Goal: Information Seeking & Learning: Learn about a topic

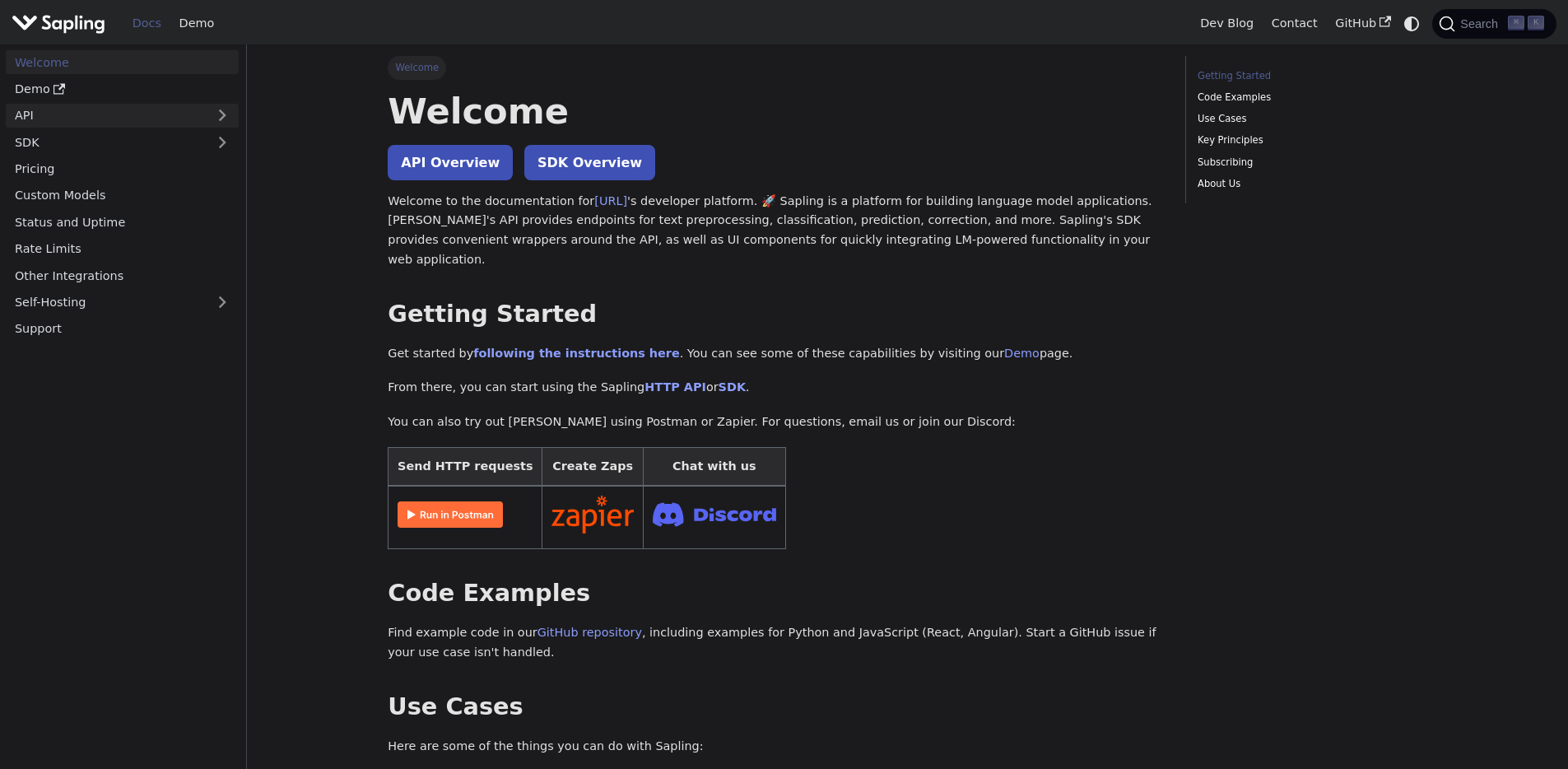
click at [52, 120] on link "API" at bounding box center [106, 115] width 200 height 24
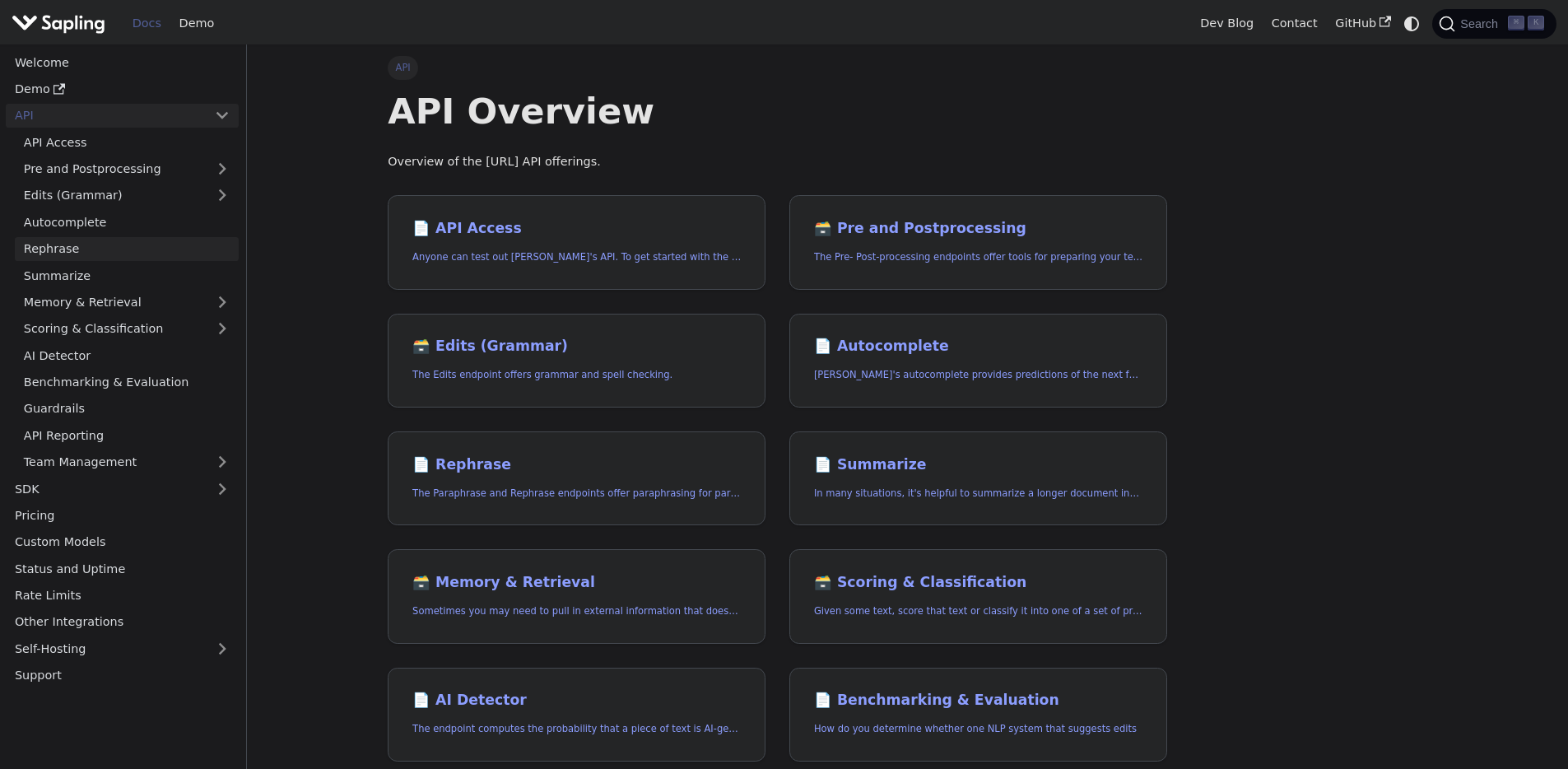
click at [99, 245] on link "Rephrase" at bounding box center [127, 249] width 224 height 24
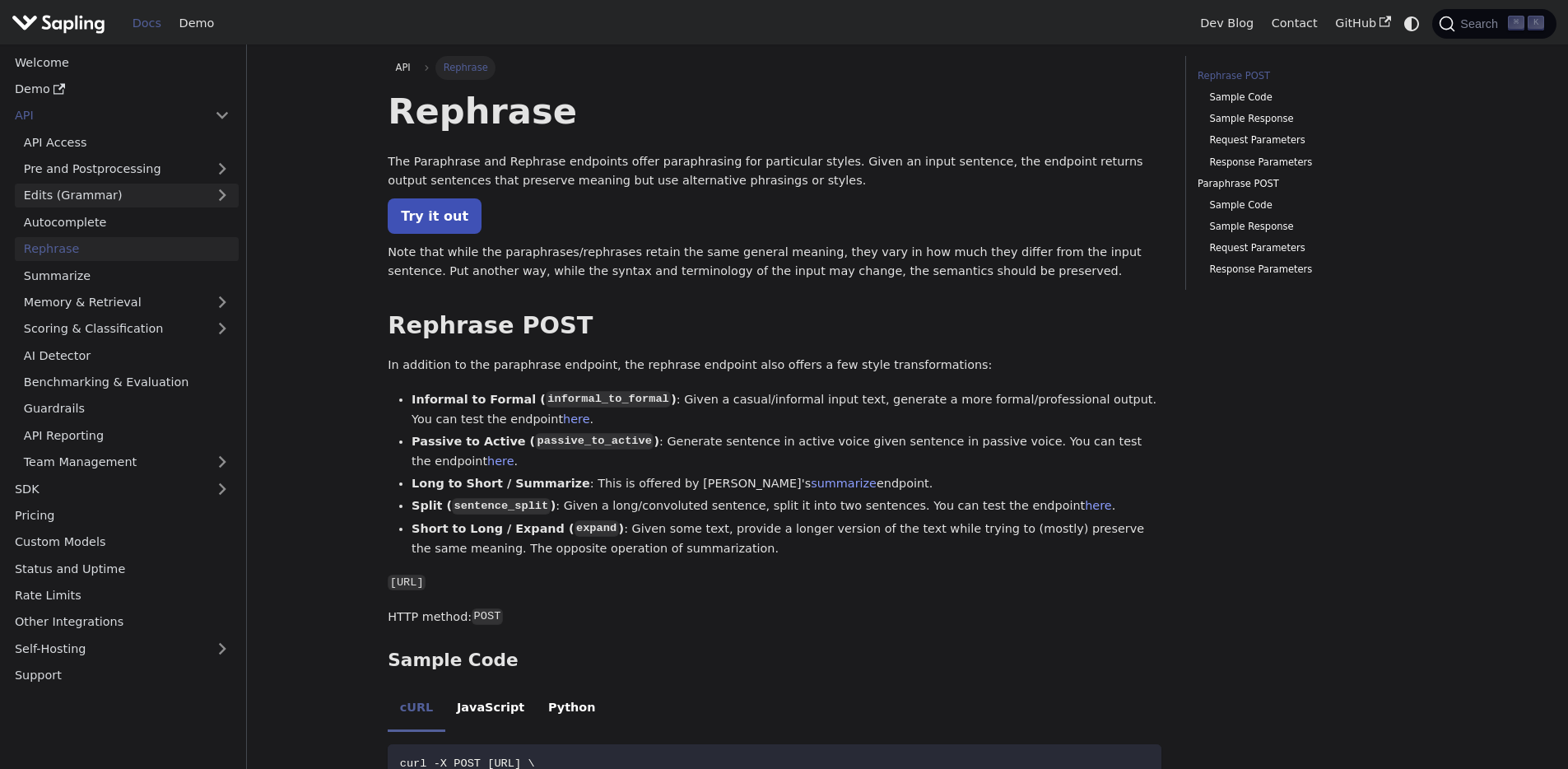
click at [133, 197] on link "Edits (Grammar)" at bounding box center [127, 195] width 224 height 24
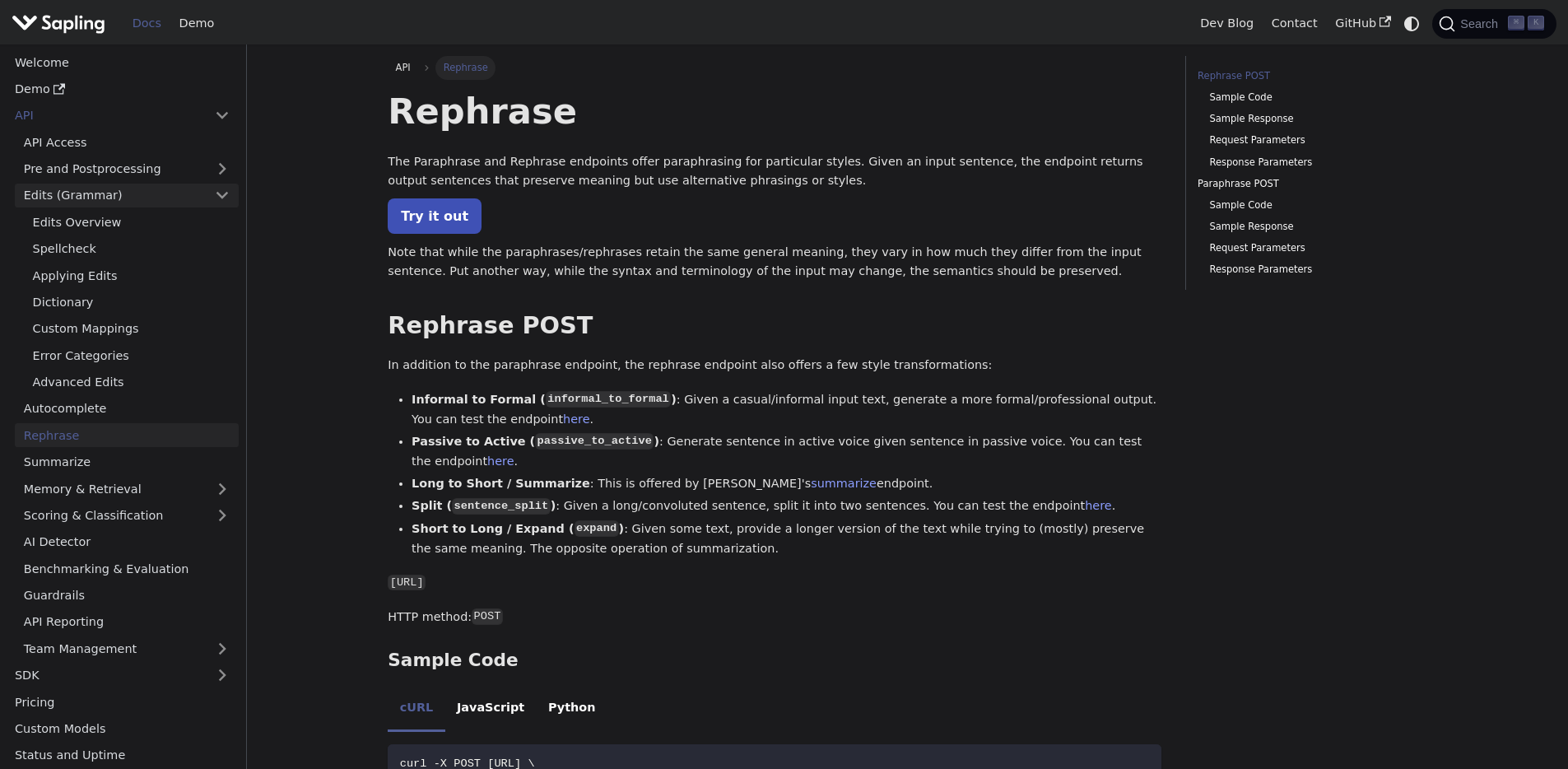
click at [103, 196] on link "Edits (Grammar)" at bounding box center [127, 195] width 224 height 24
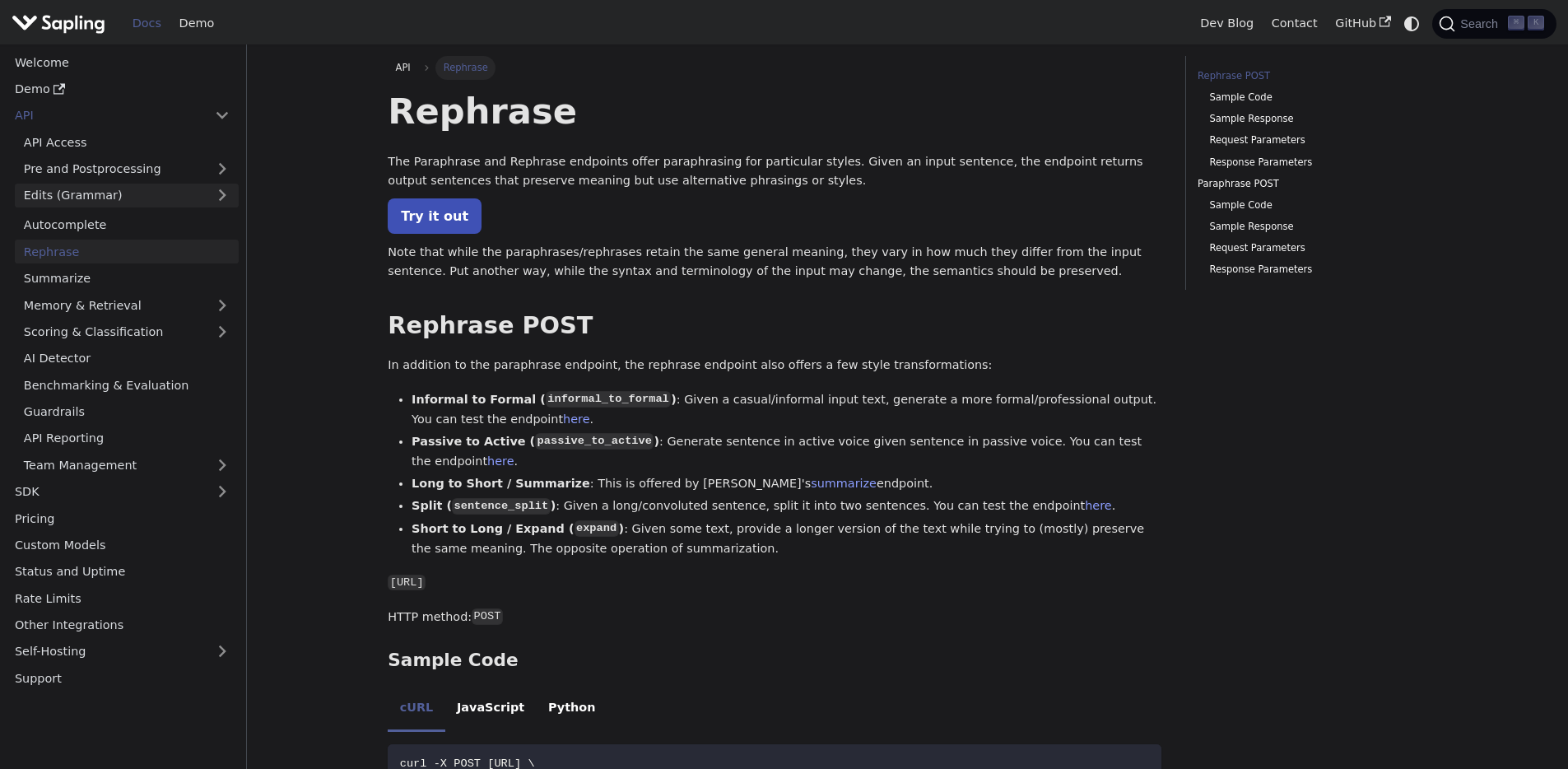
click at [103, 196] on link "Edits (Grammar)" at bounding box center [127, 195] width 224 height 24
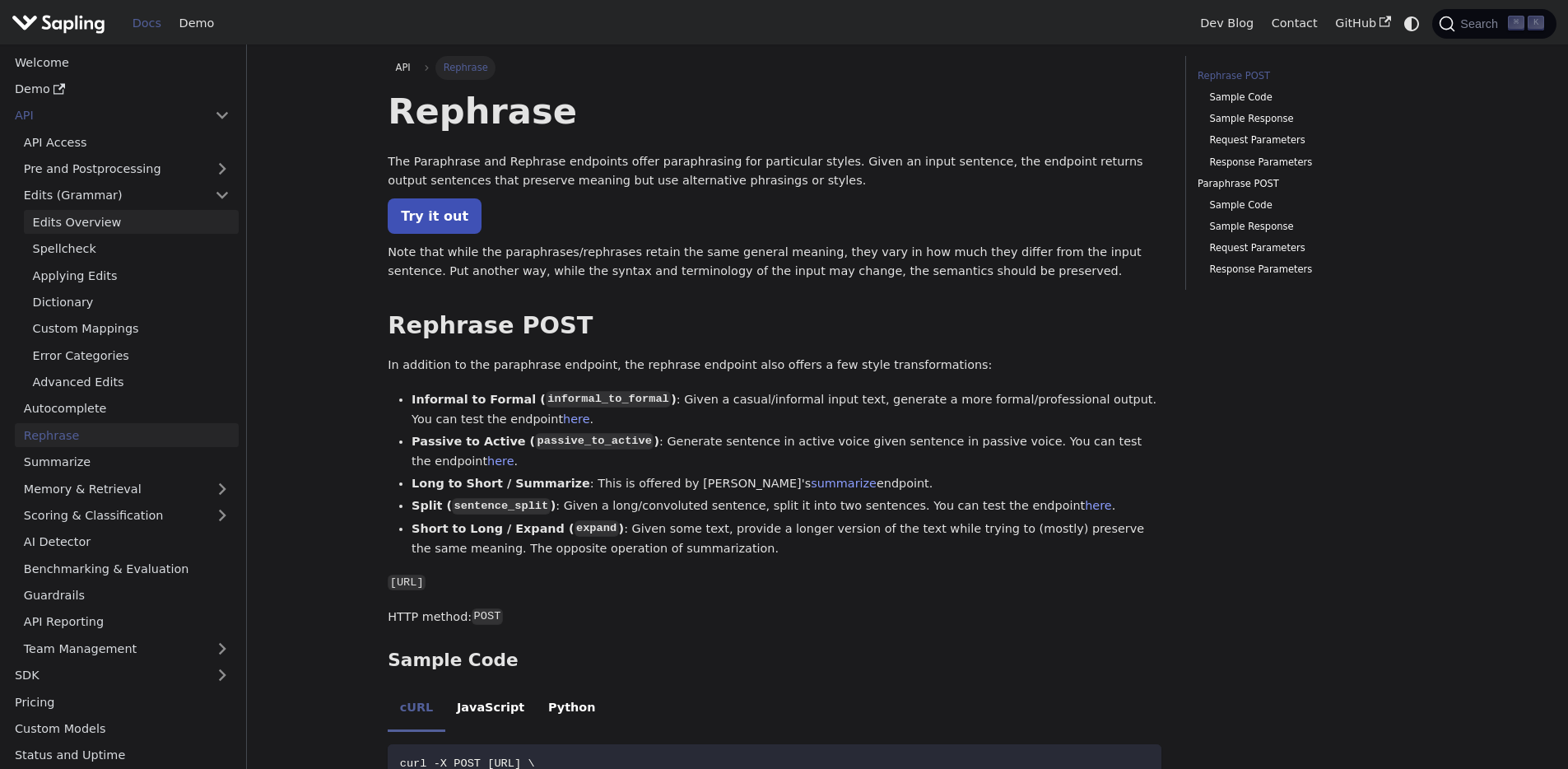
click at [134, 220] on link "Edits Overview" at bounding box center [130, 221] width 215 height 24
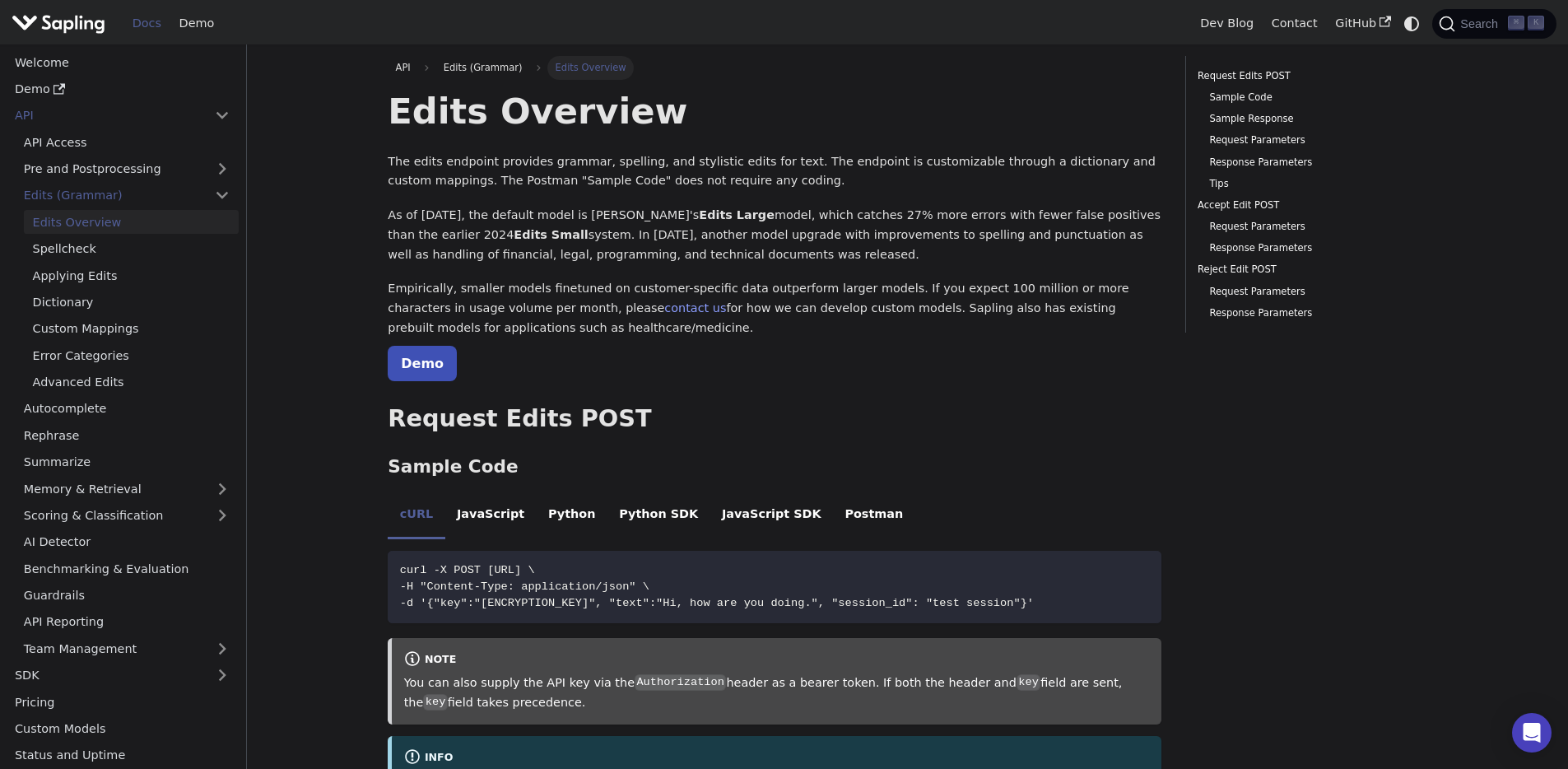
click at [770, 360] on p "Demo" at bounding box center [775, 363] width 774 height 21
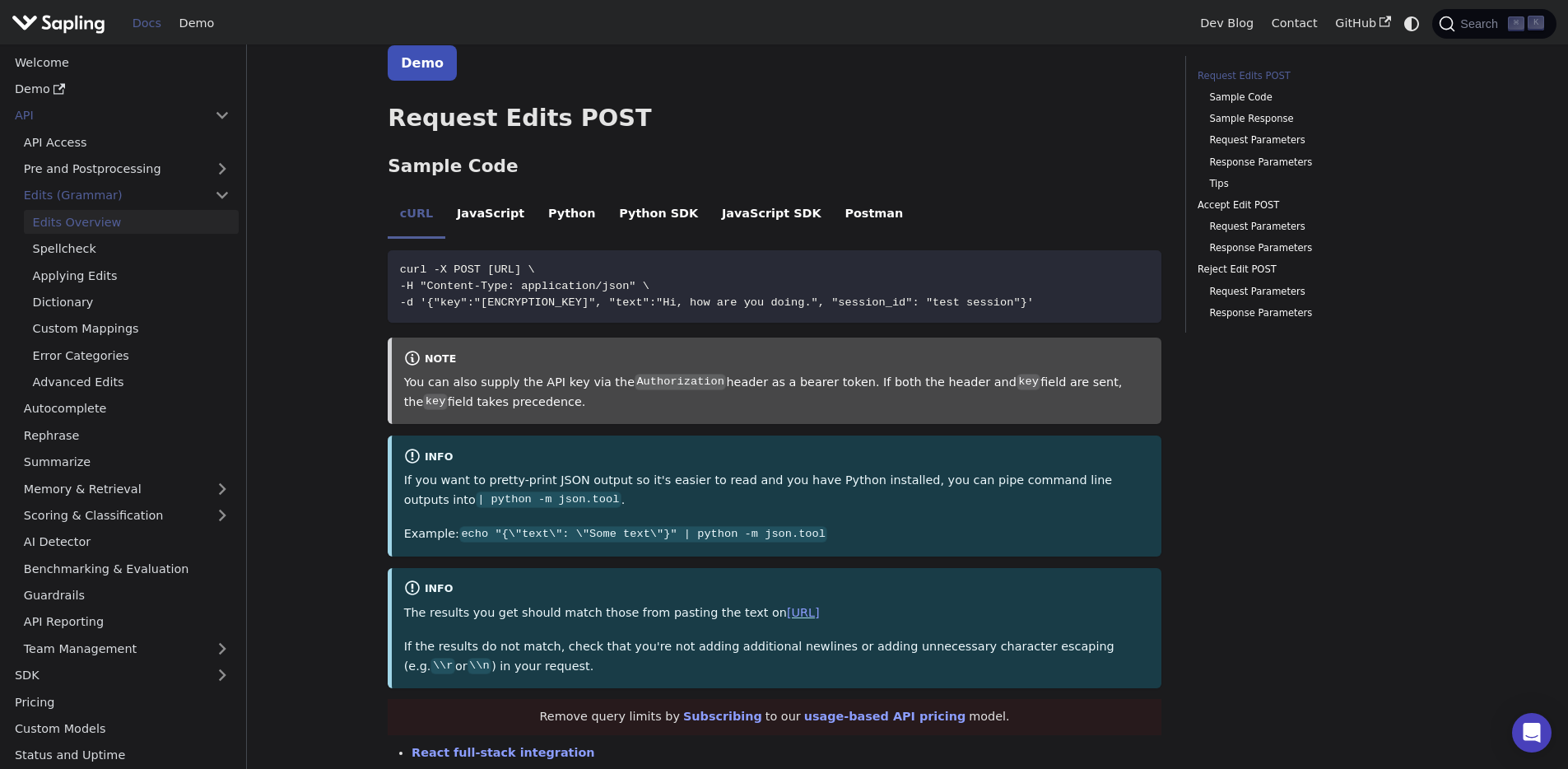
scroll to position [304, 0]
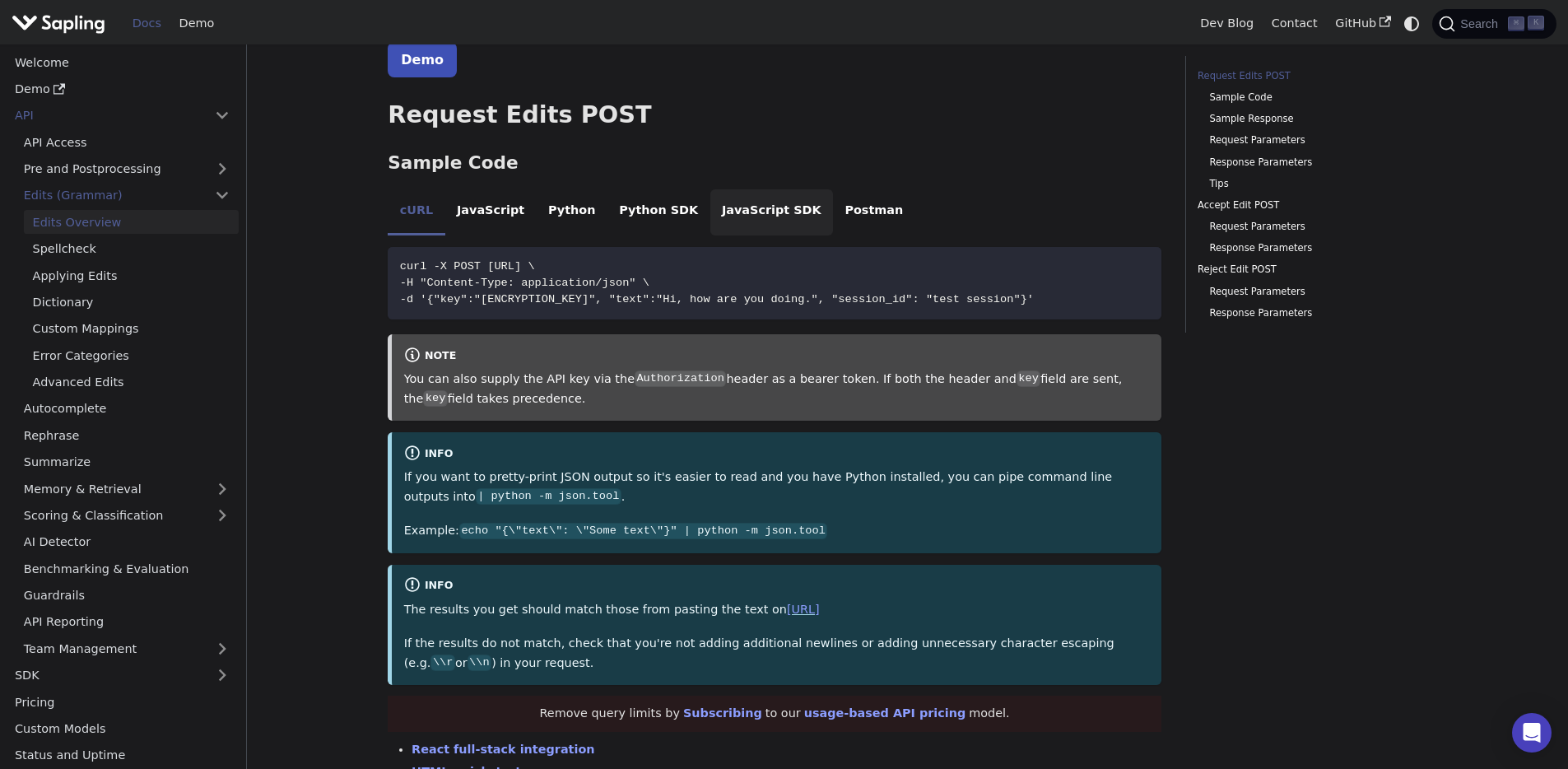
click at [756, 222] on li "JavaScript SDK" at bounding box center [771, 212] width 124 height 46
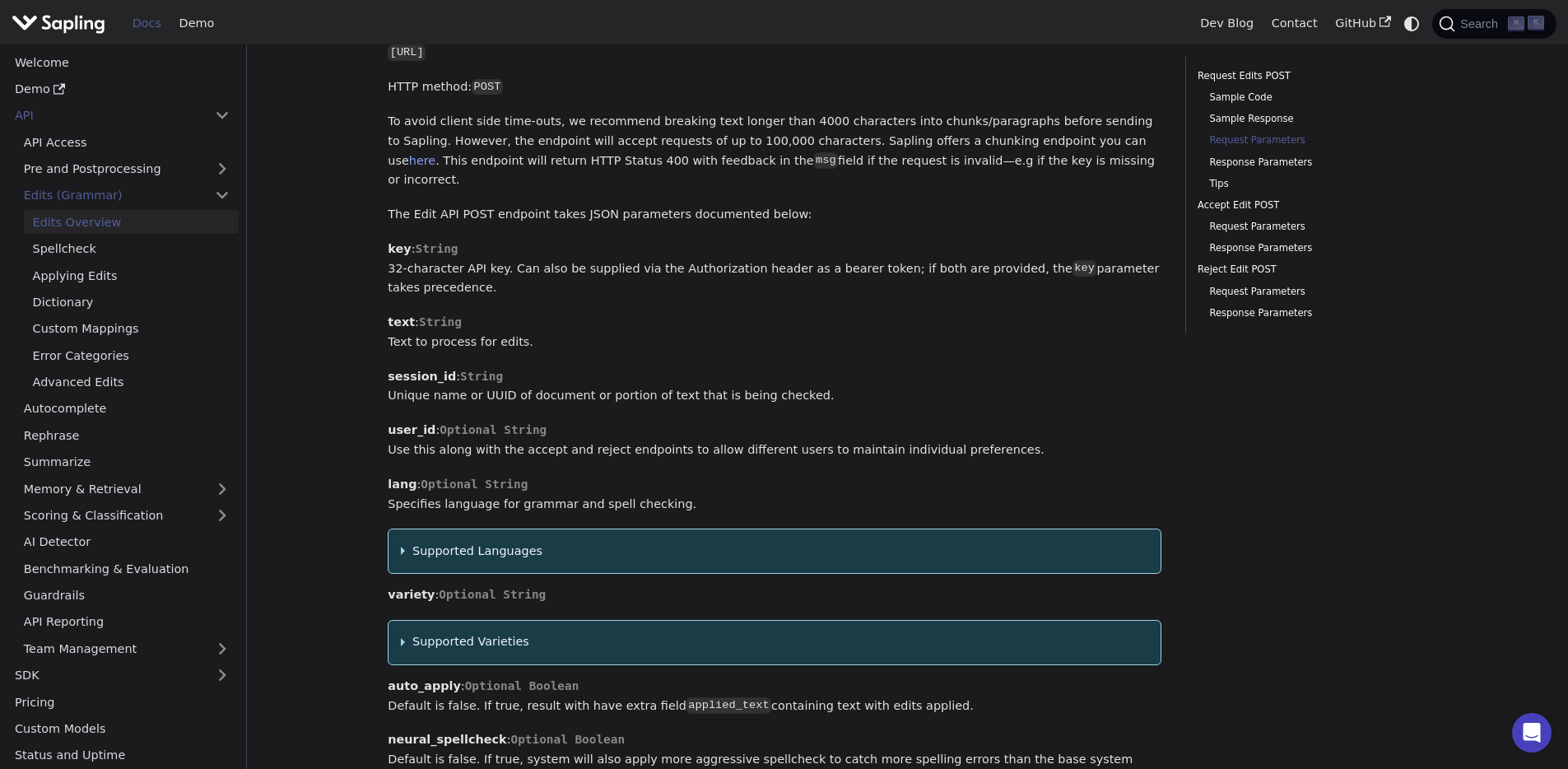
scroll to position [1205, 0]
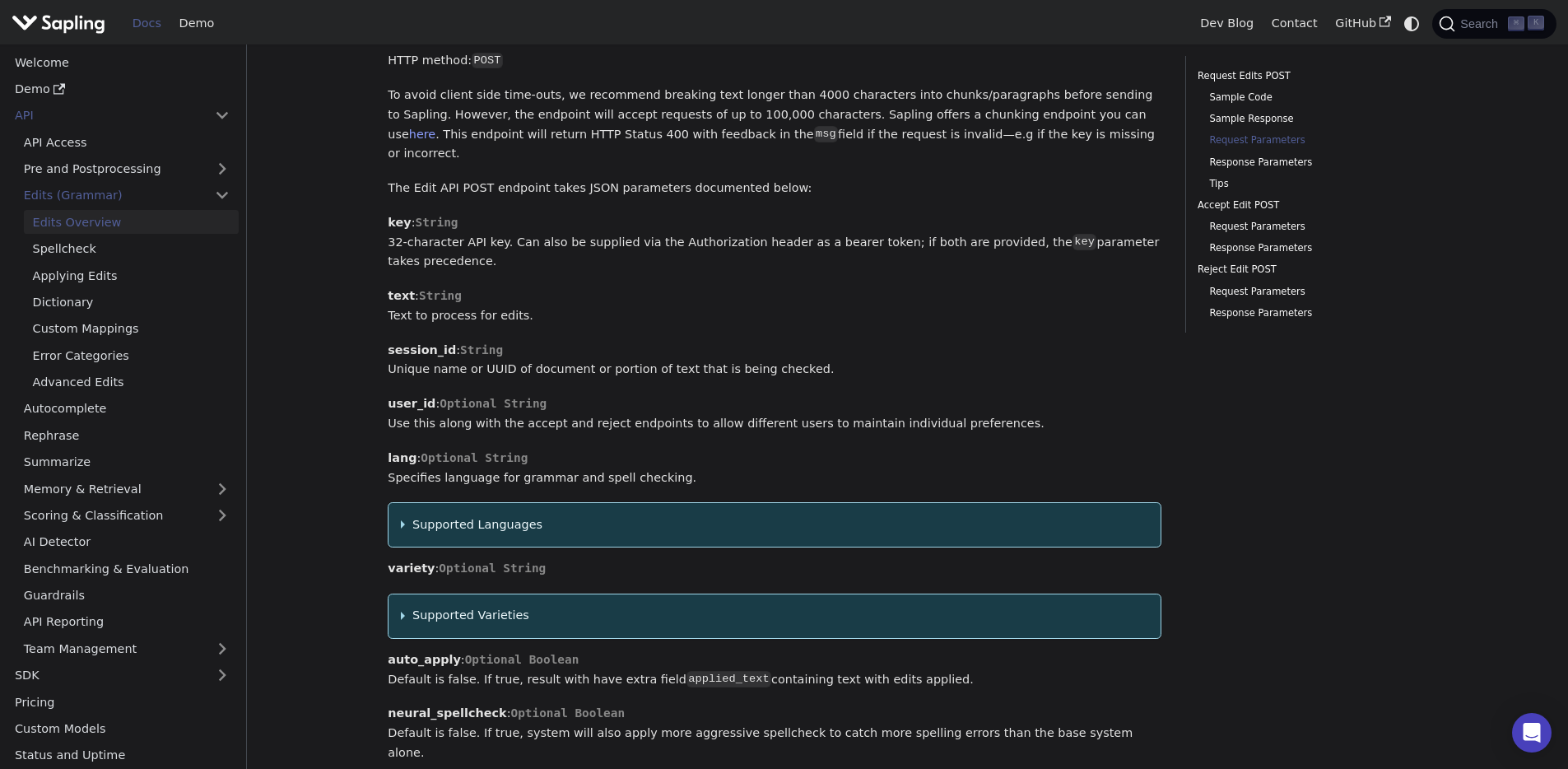
click at [400, 515] on summary "Supported Languages" at bounding box center [774, 524] width 748 height 19
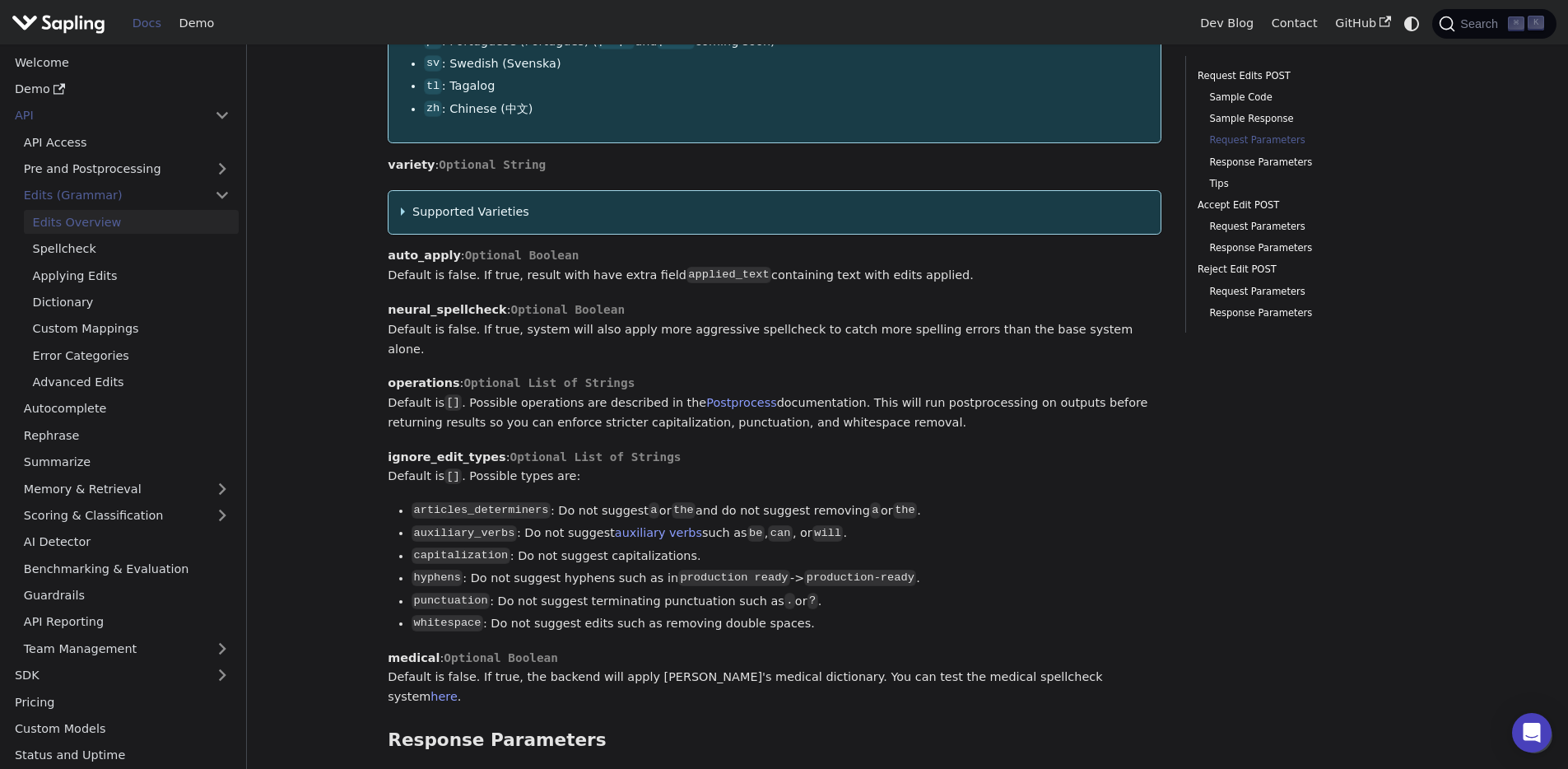
scroll to position [2048, 0]
click at [436, 309] on strong "neural_spellcheck" at bounding box center [447, 310] width 119 height 13
copy strong "neural_spellcheck"
click at [453, 310] on strong "neural_spellcheck" at bounding box center [447, 310] width 119 height 13
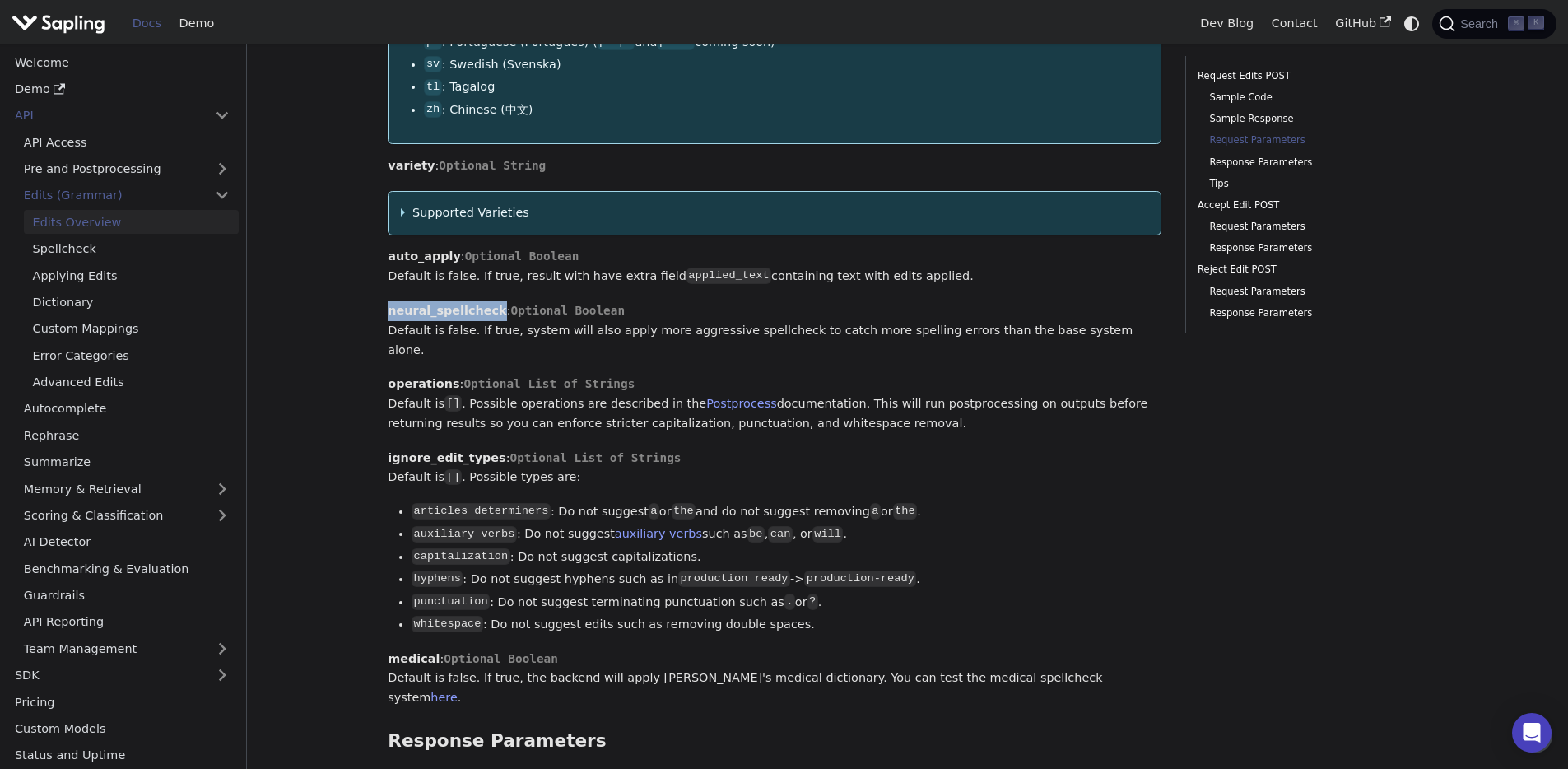
click at [453, 310] on strong "neural_spellcheck" at bounding box center [447, 310] width 119 height 13
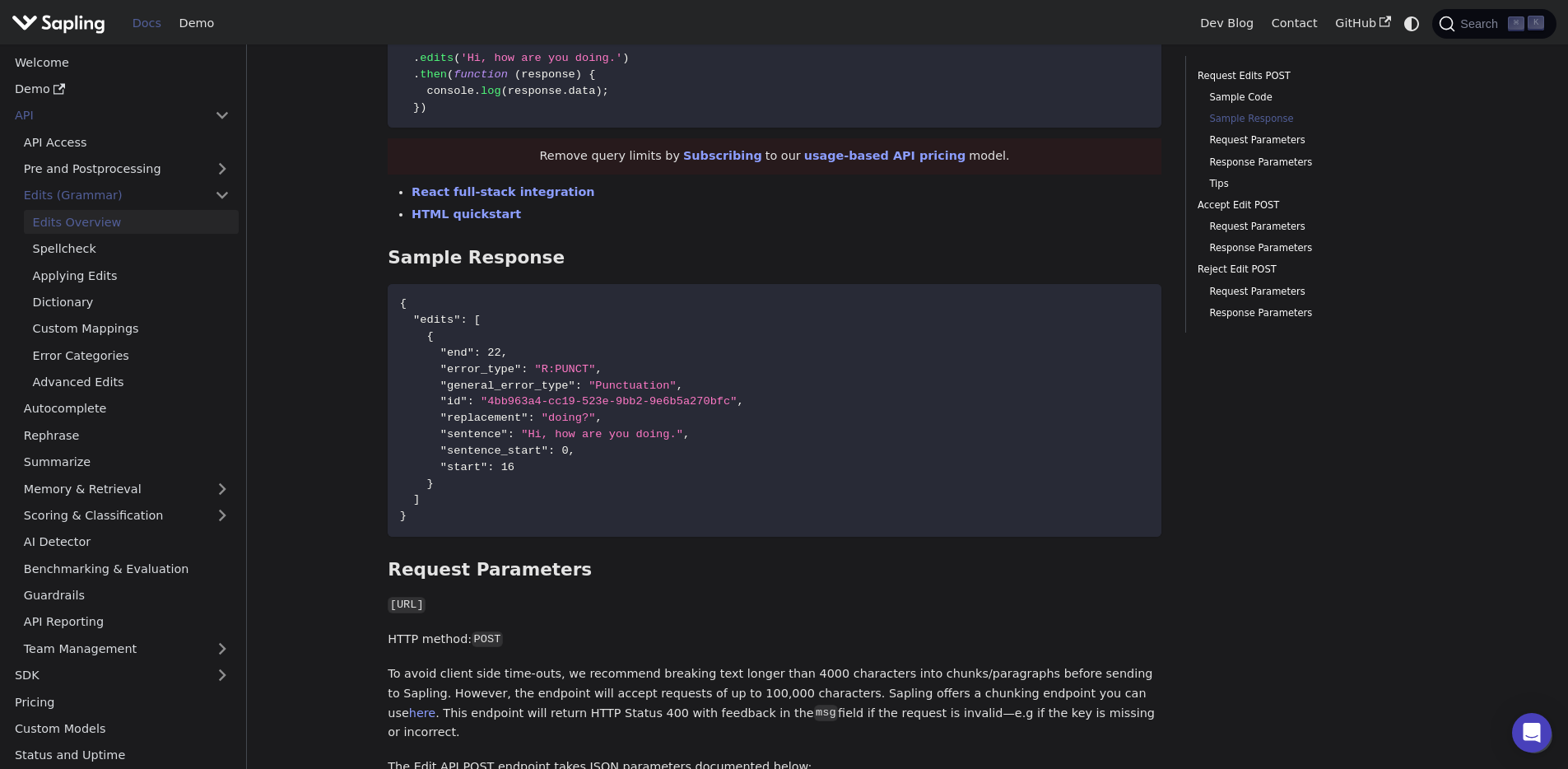
scroll to position [598, 0]
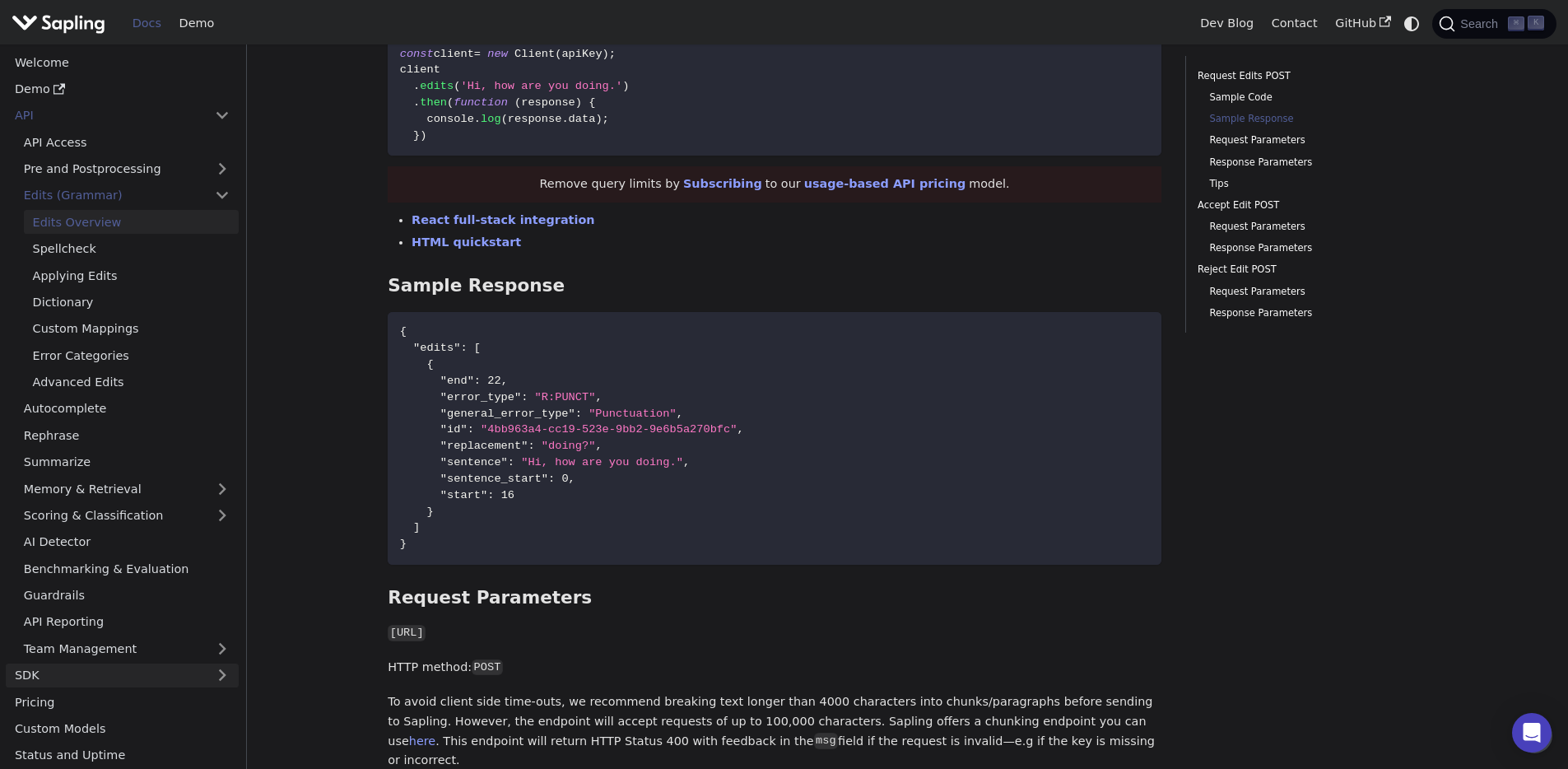
click at [61, 671] on link "SDK" at bounding box center [106, 675] width 200 height 24
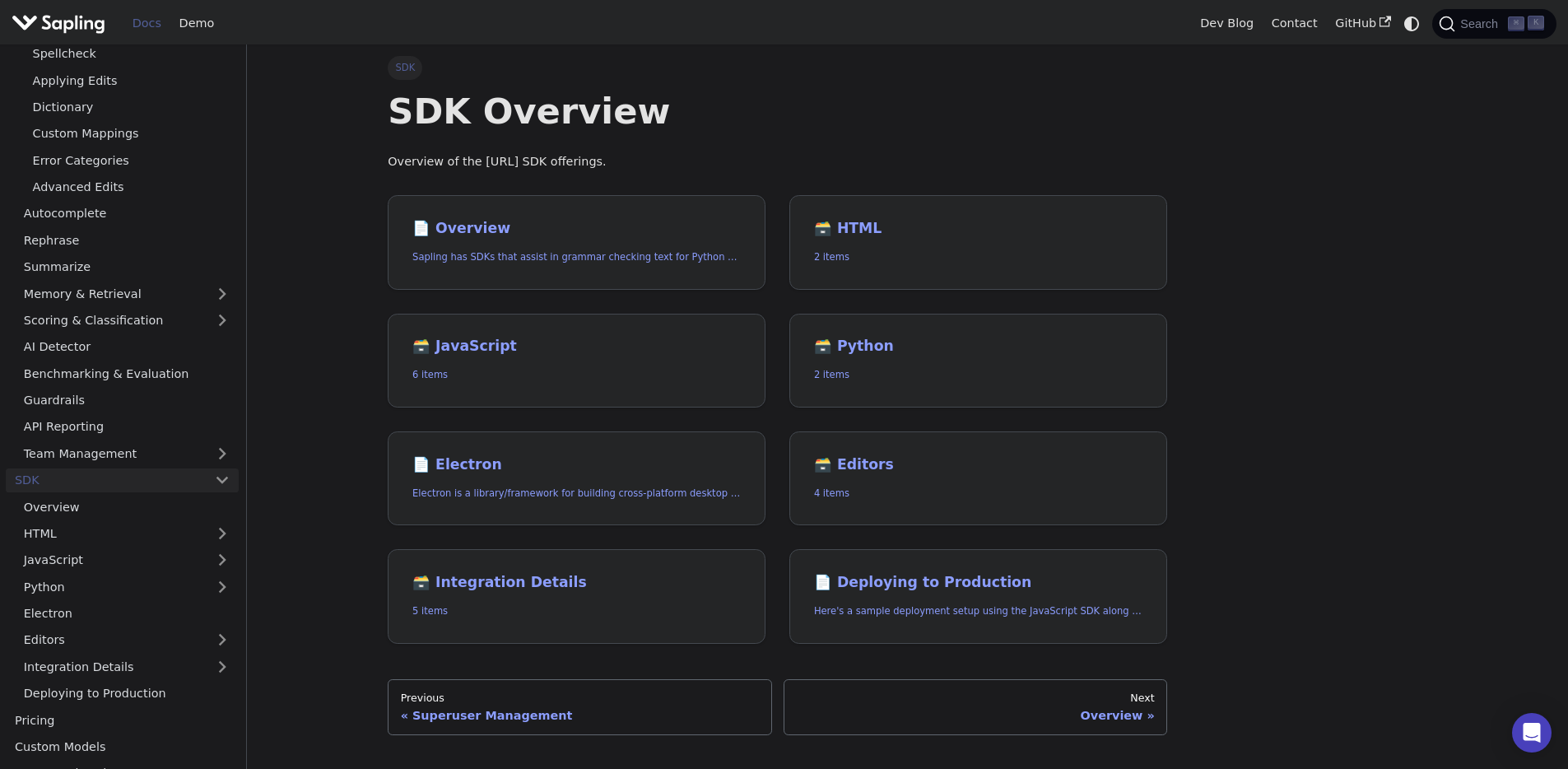
scroll to position [236, 0]
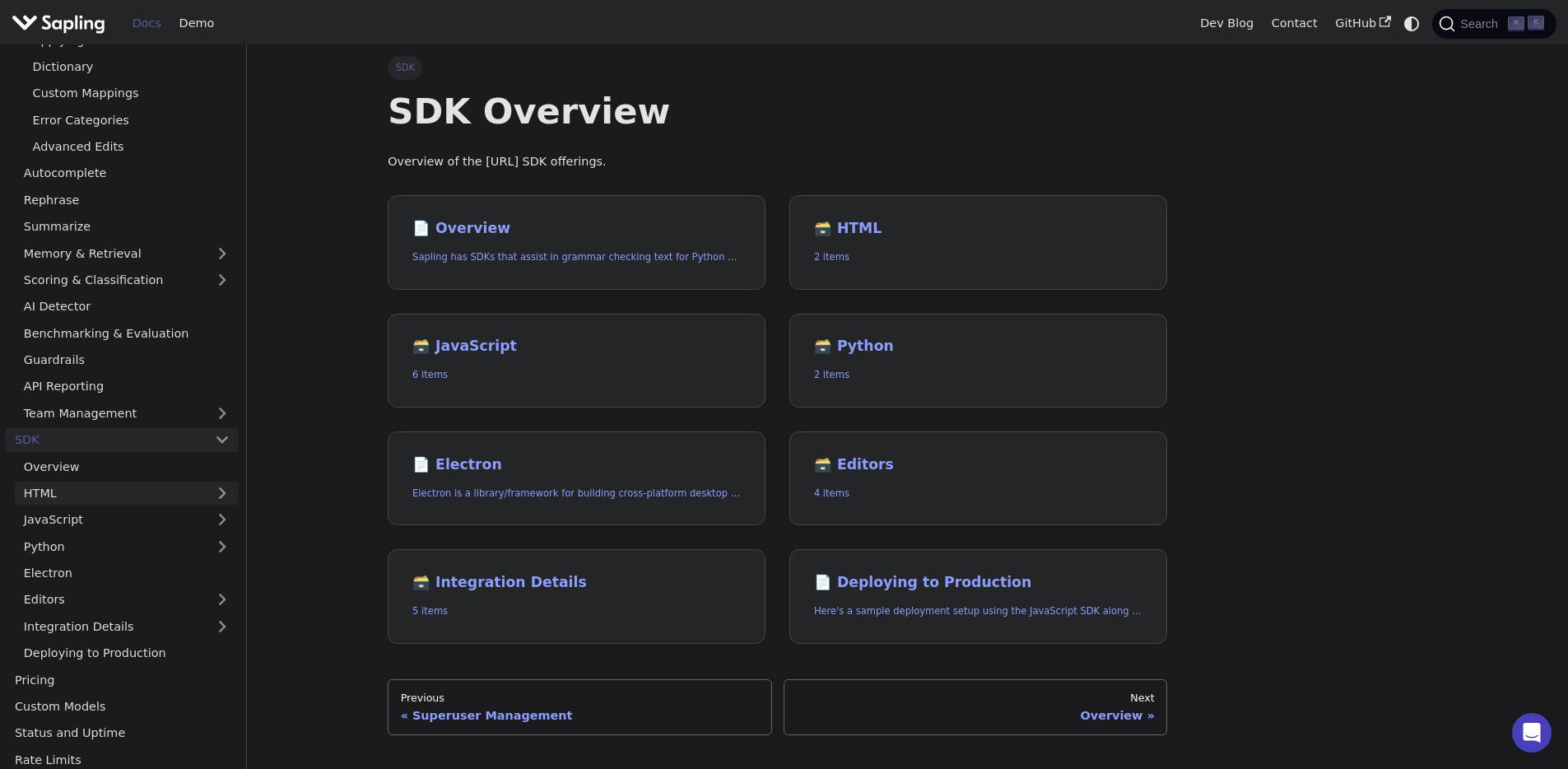
click at [61, 492] on link "HTML" at bounding box center [127, 493] width 224 height 24
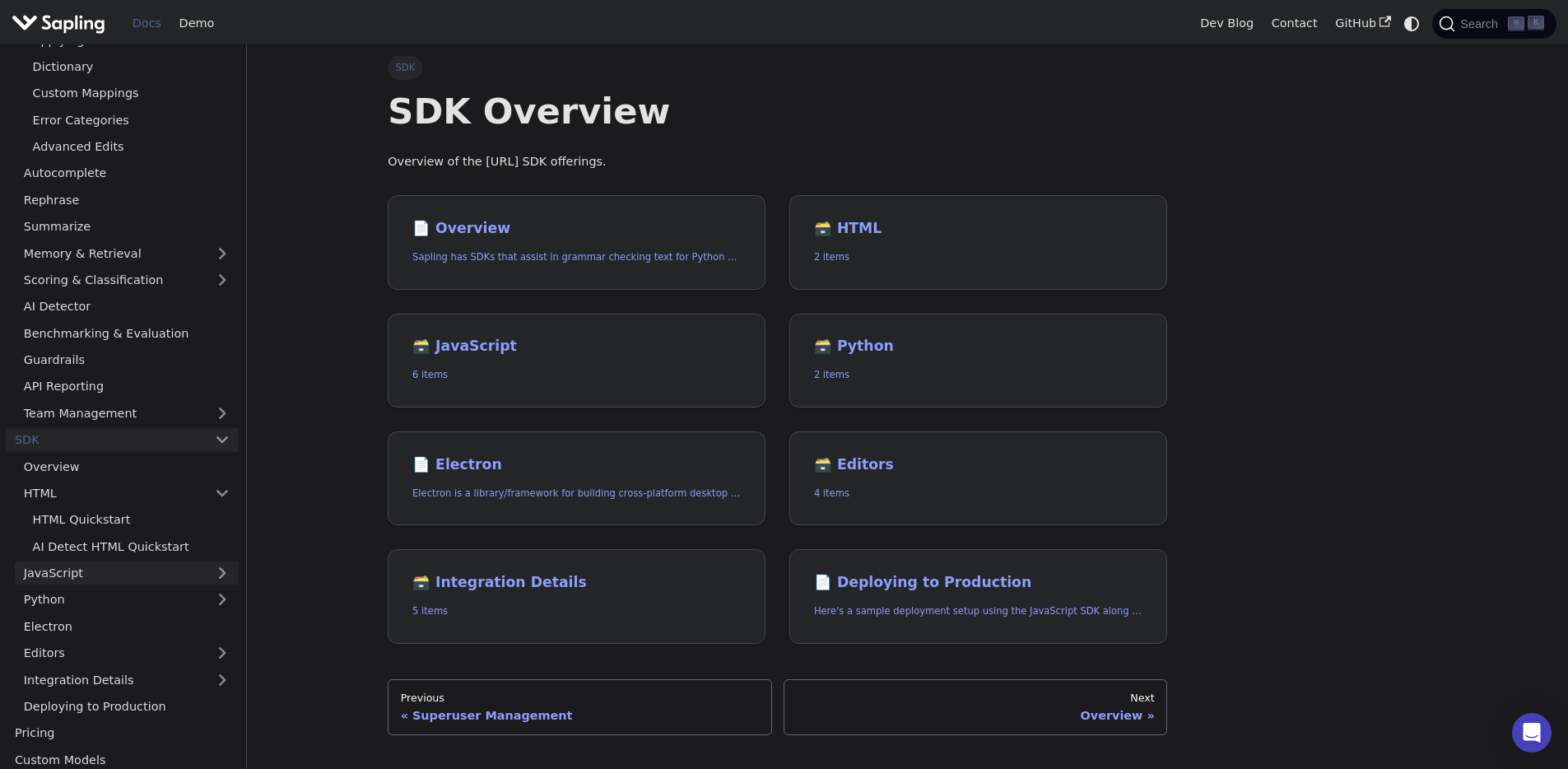
click at [75, 576] on link "JavaScript" at bounding box center [127, 573] width 224 height 24
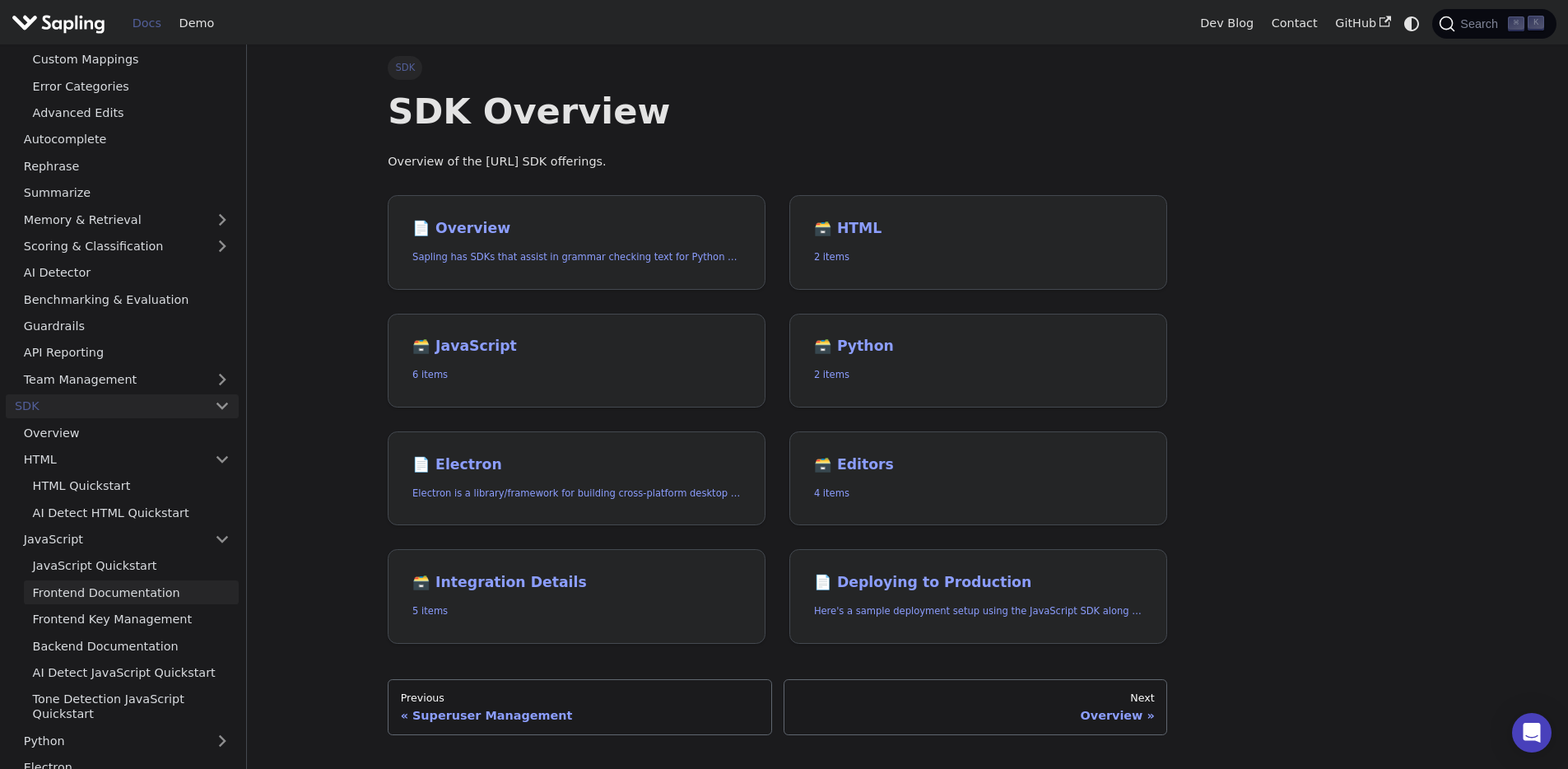
scroll to position [270, 0]
click at [149, 587] on link "Frontend Documentation" at bounding box center [130, 591] width 215 height 24
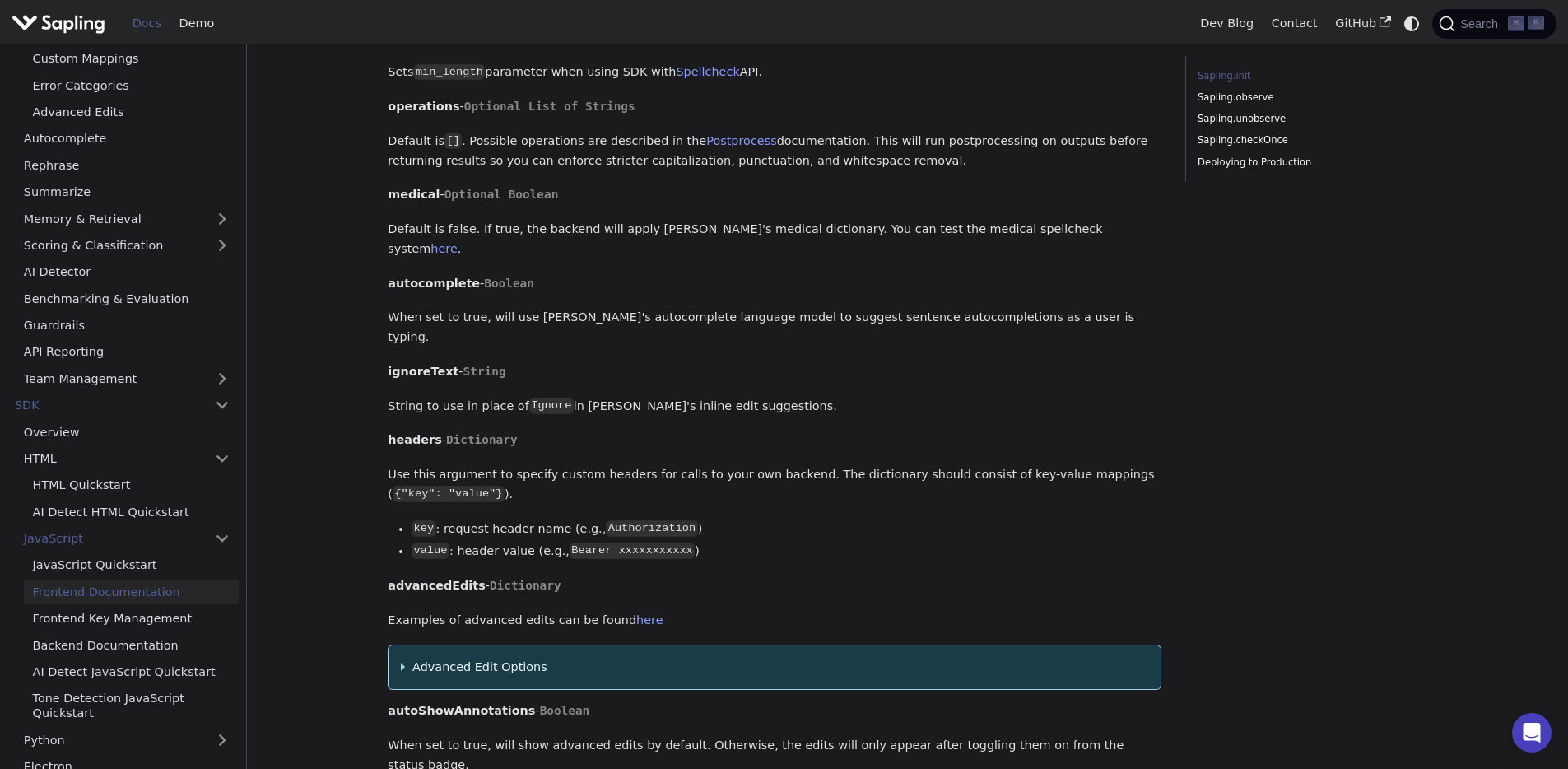
scroll to position [1548, 0]
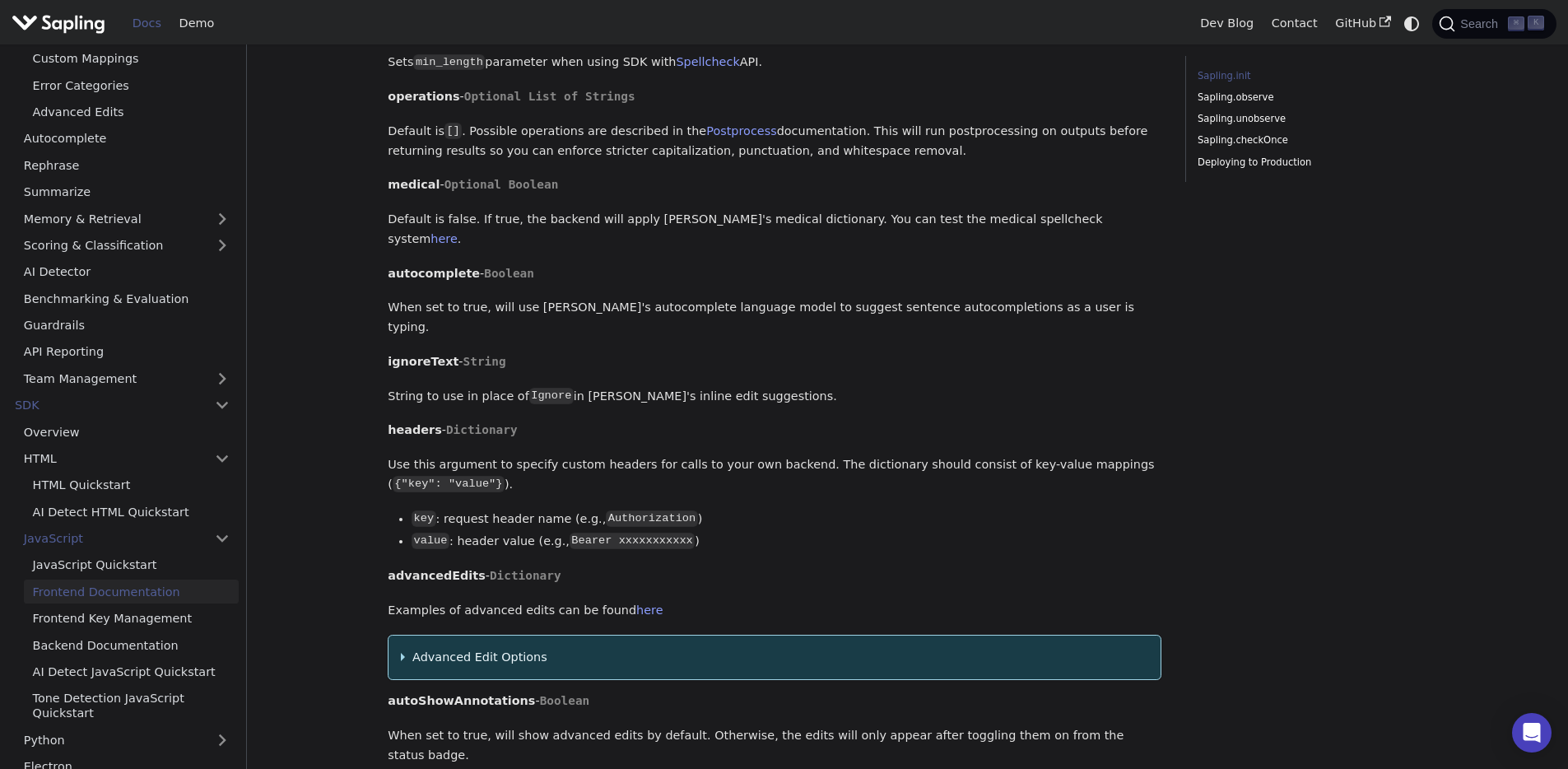
click at [399, 634] on details "Advanced Edit Options Options for advanced edits. Option keys are String , and …" at bounding box center [775, 657] width 774 height 45
click at [403, 648] on summary "Advanced Edit Options" at bounding box center [774, 657] width 748 height 19
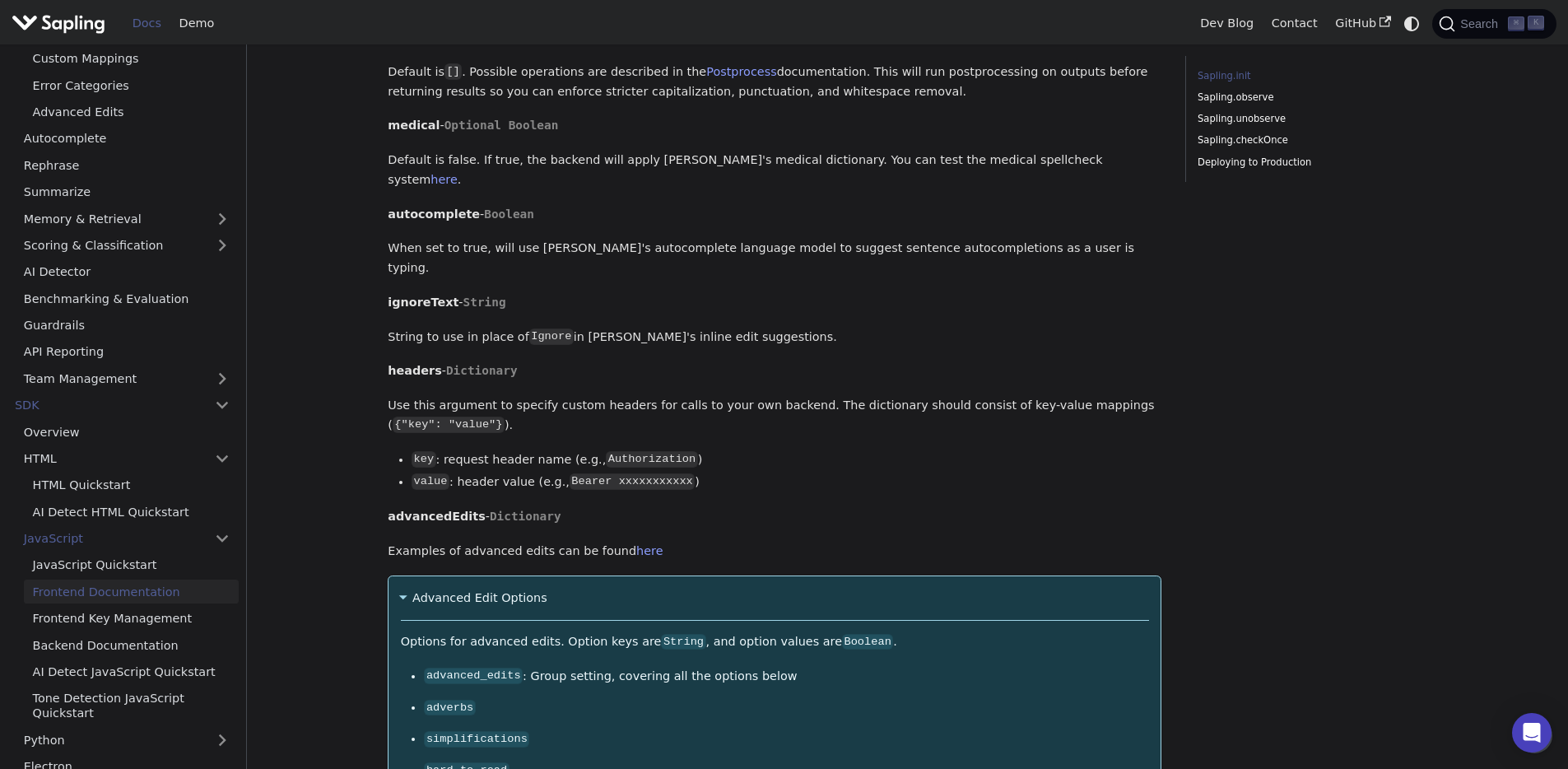
scroll to position [1607, 0]
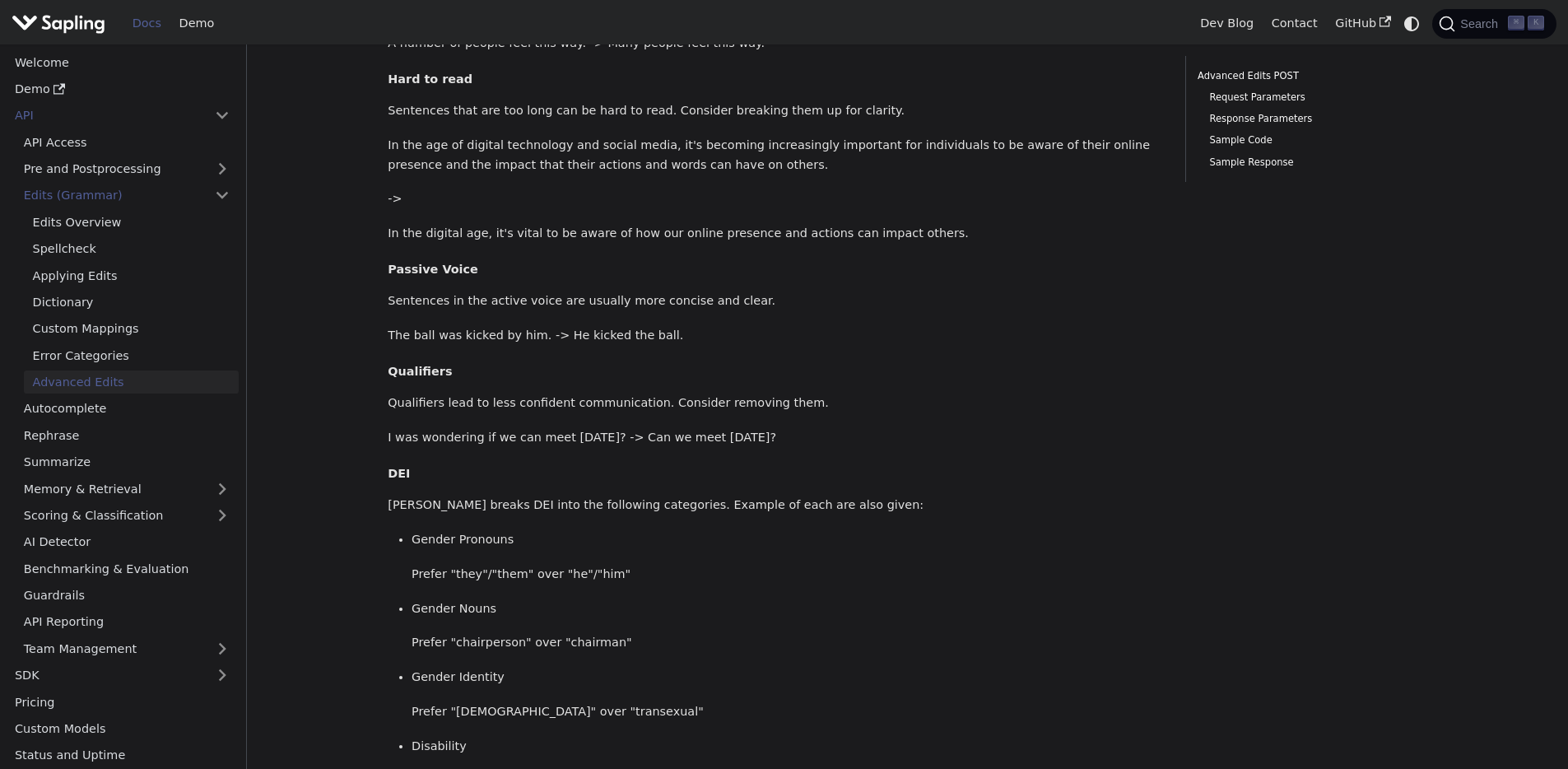
scroll to position [417, 0]
